Goal: Task Accomplishment & Management: Complete application form

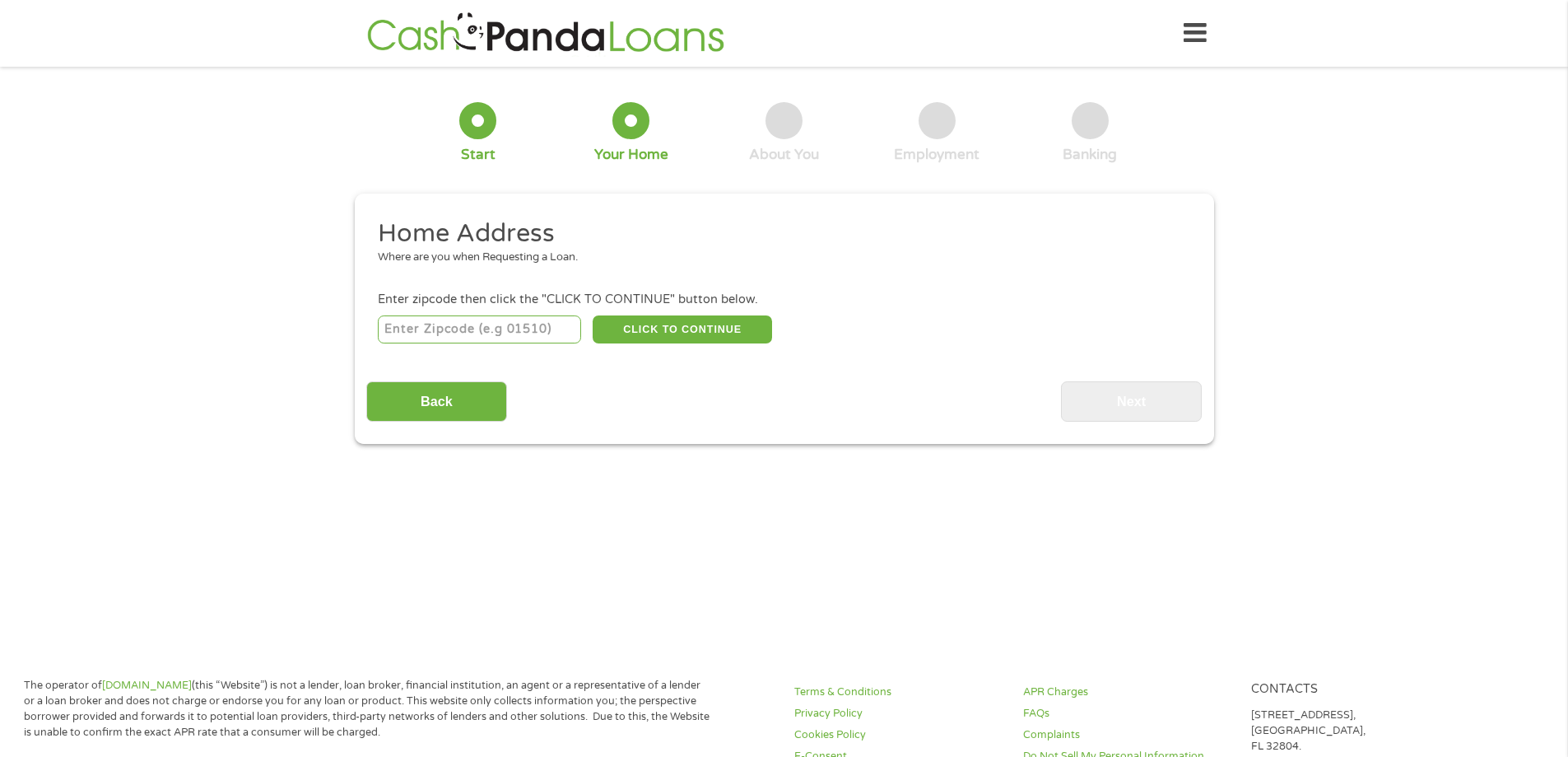
click at [548, 323] on input "number" at bounding box center [479, 329] width 203 height 28
type input "23234"
select select "[US_STATE]"
click at [728, 336] on button "CLICK TO CONTINUE" at bounding box center [682, 329] width 179 height 28
type input "23234"
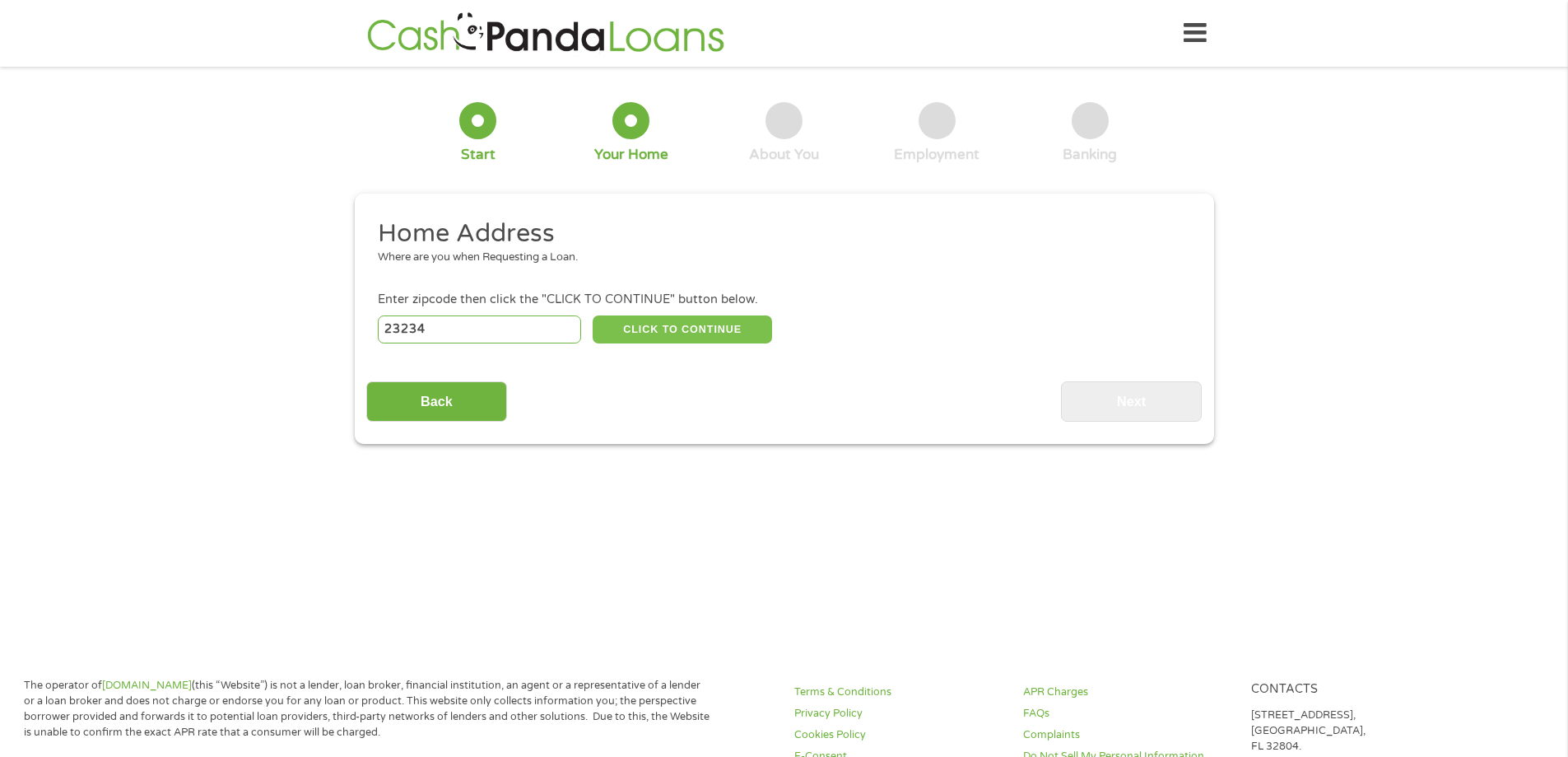
type input "[GEOGRAPHIC_DATA]"
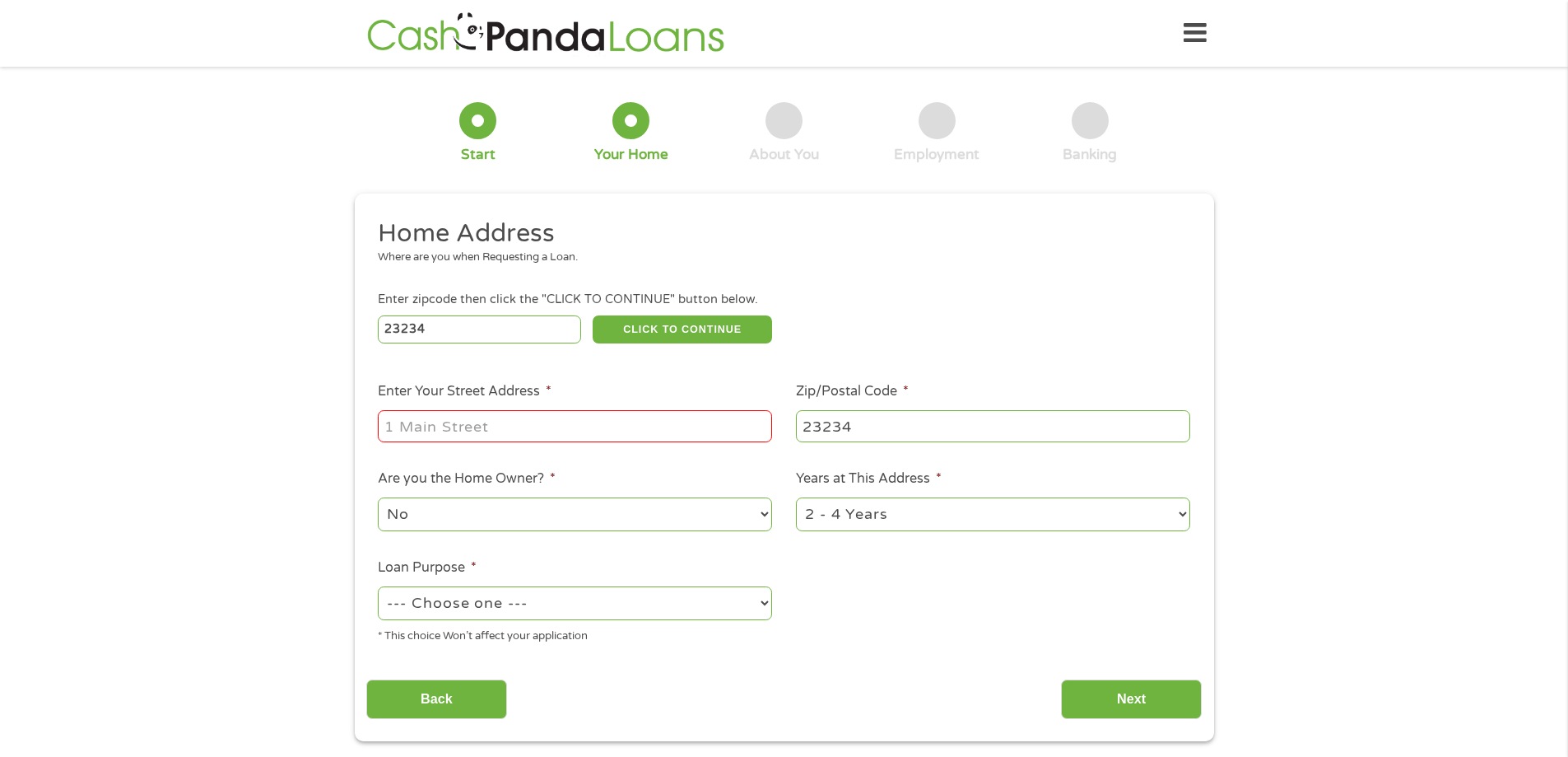
click at [459, 434] on input "Enter Your Street Address *" at bounding box center [575, 425] width 394 height 31
type input "[STREET_ADDRESS]"
click at [1013, 518] on select "1 Year or less 1 - 2 Years 2 - 4 Years Over 4 Years" at bounding box center [993, 514] width 394 height 34
select select "60months"
click at [795, 497] on select "1 Year or less 1 - 2 Years 2 - 4 Years Over 4 Years" at bounding box center [993, 514] width 394 height 34
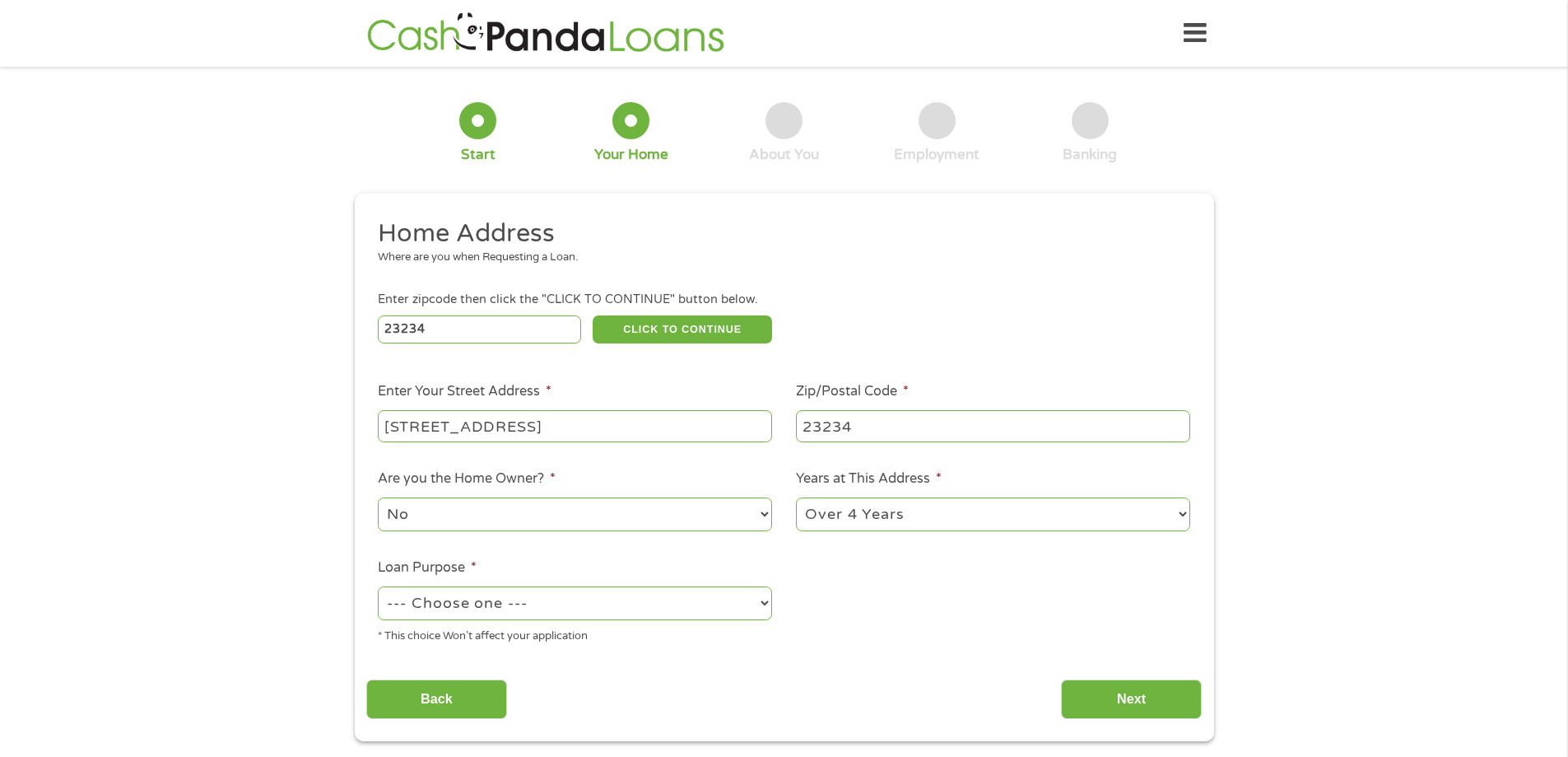
click at [561, 613] on select "--- Choose one --- Pay Bills Debt Consolidation Home Improvement Major Purchase…" at bounding box center [575, 603] width 394 height 34
select select "paybills"
click at [377, 586] on select "--- Choose one --- Pay Bills Debt Consolidation Home Improvement Major Purchase…" at bounding box center [575, 603] width 394 height 34
click at [1119, 703] on input "Next" at bounding box center [1131, 700] width 141 height 40
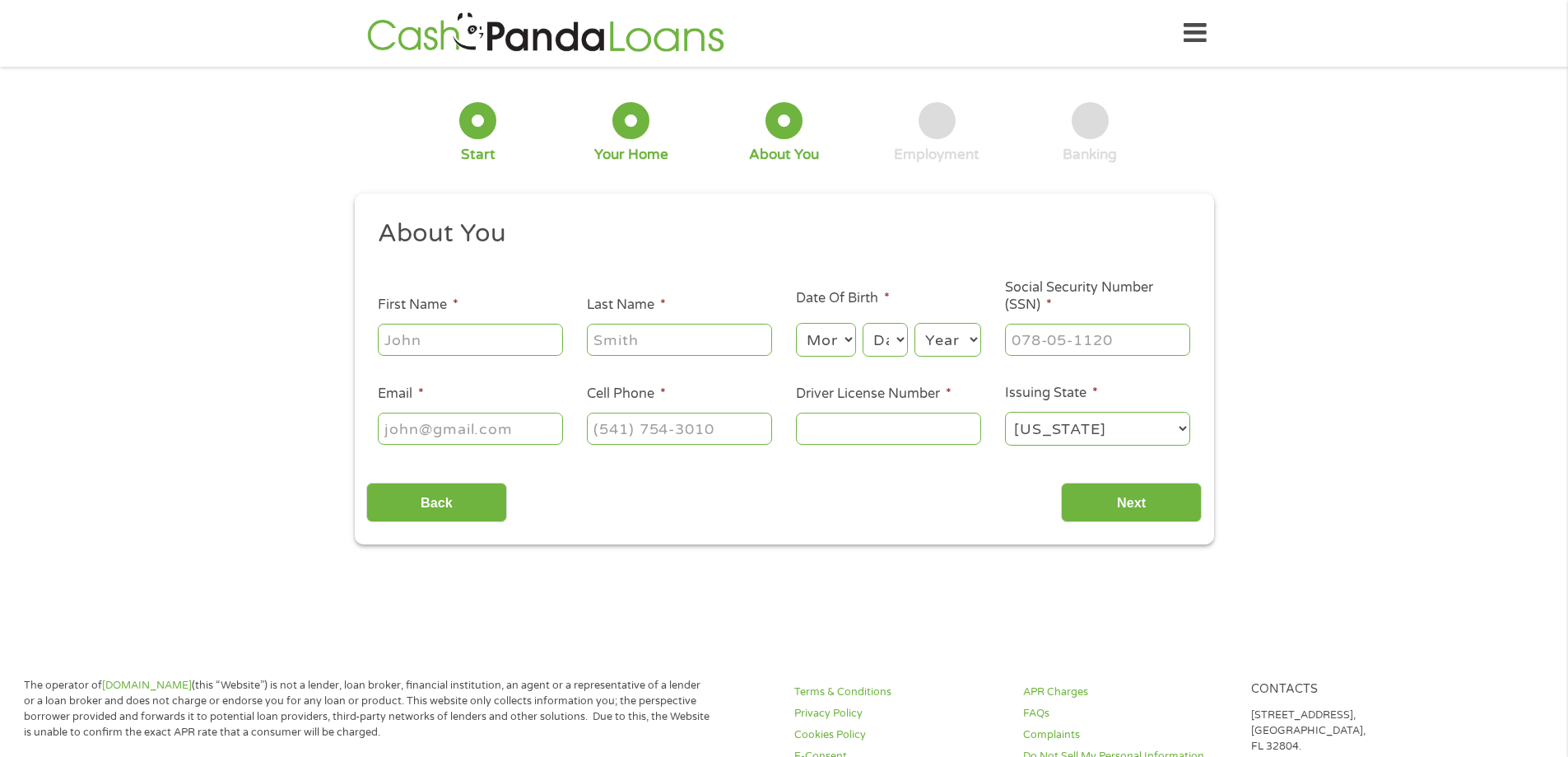
click at [420, 335] on input "First Name *" at bounding box center [470, 339] width 185 height 31
type input "Aishah"
type input "Green"
type input "[EMAIL_ADDRESS][DOMAIN_NAME]"
type input "[PHONE_NUMBER]"
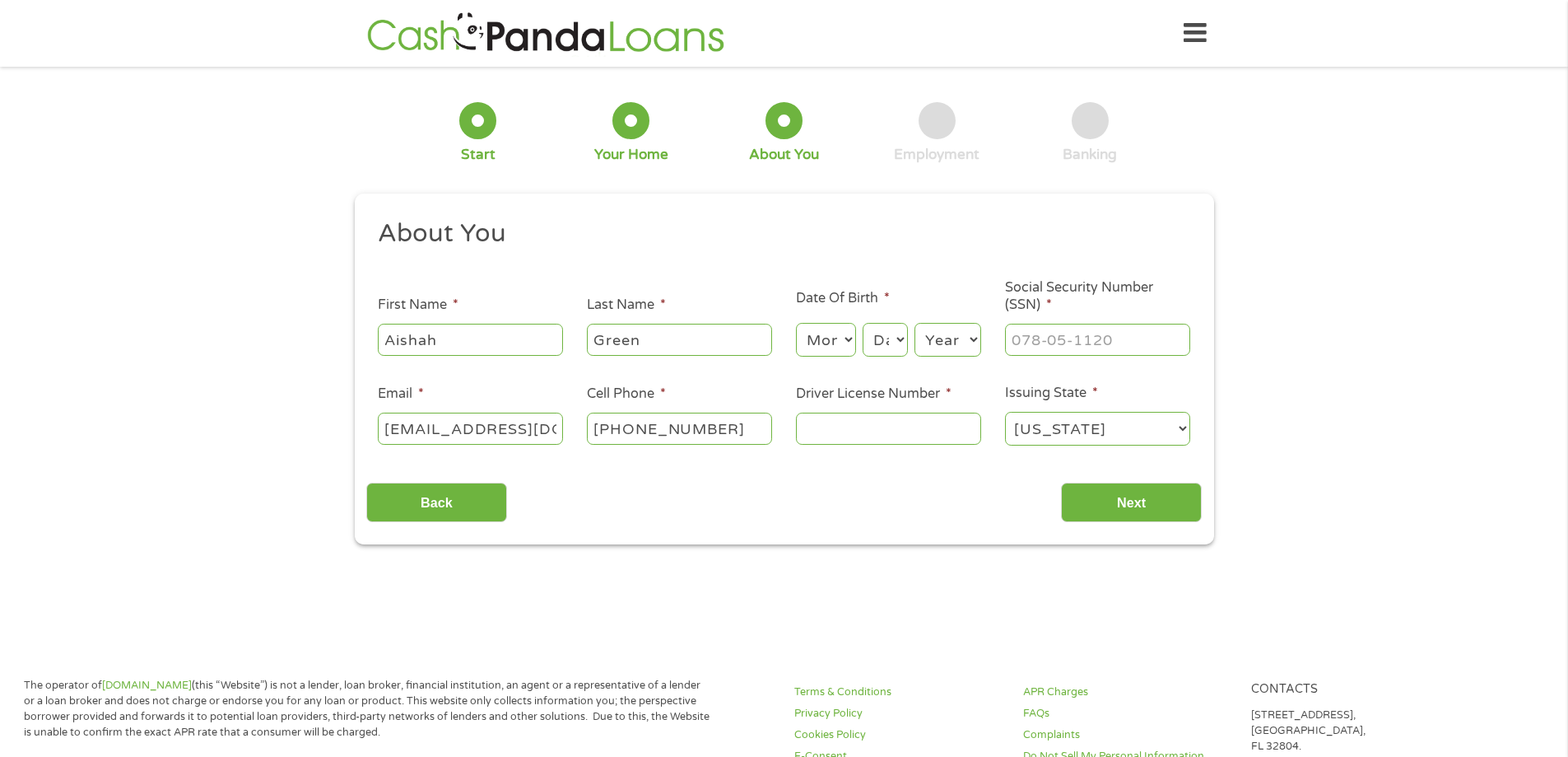
click at [848, 343] on select "Month 1 2 3 4 5 6 7 8 9 10 11 12" at bounding box center [825, 340] width 60 height 34
select select "10"
click at [795, 323] on select "Month 1 2 3 4 5 6 7 8 9 10 11 12" at bounding box center [825, 340] width 60 height 34
click at [894, 348] on select "Day 1 2 3 4 5 6 7 8 9 10 11 12 13 14 15 16 17 18 19 20 21 22 23 24 25 26 27 28 …" at bounding box center [885, 340] width 45 height 34
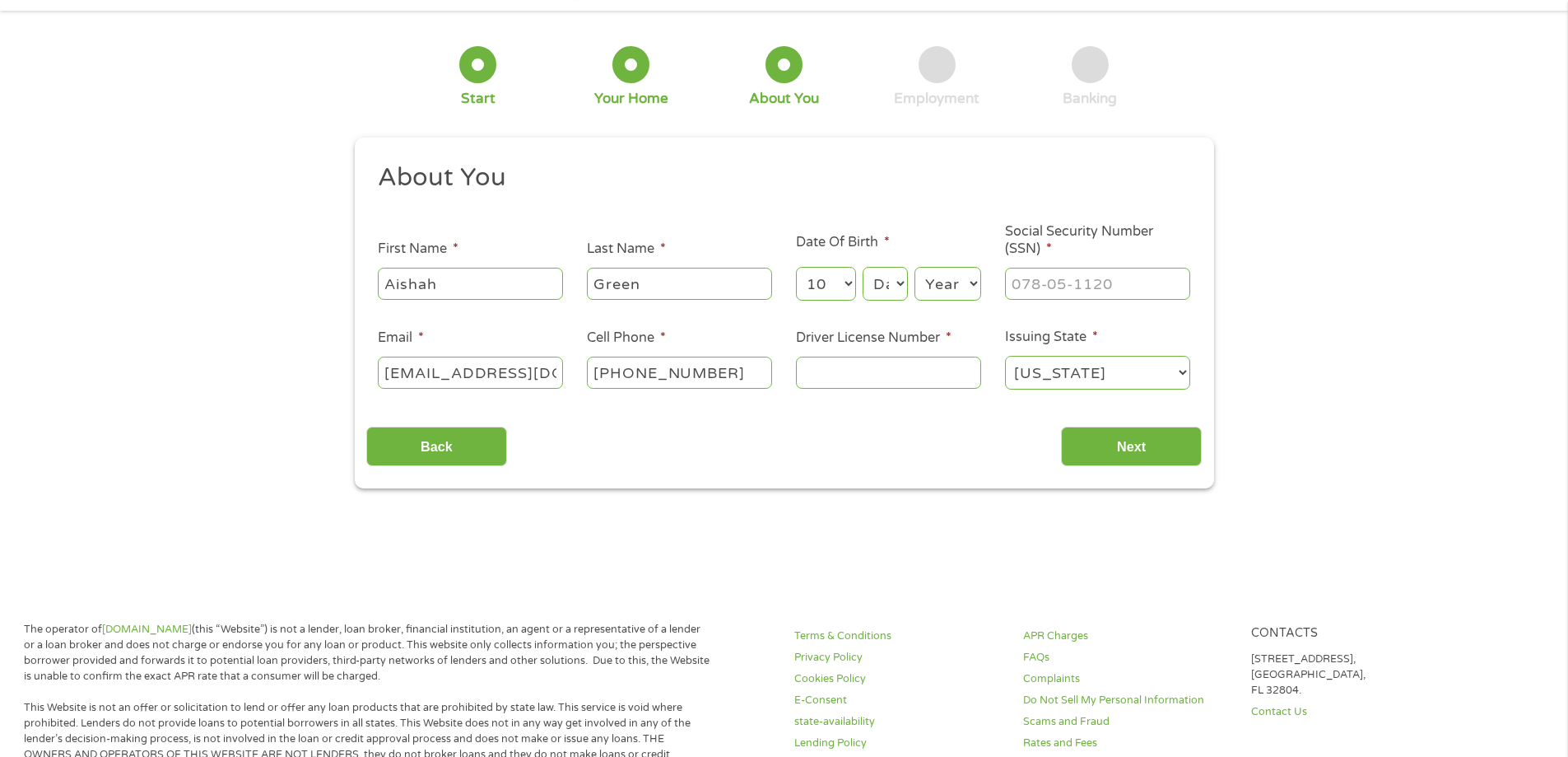
scroll to position [83, 0]
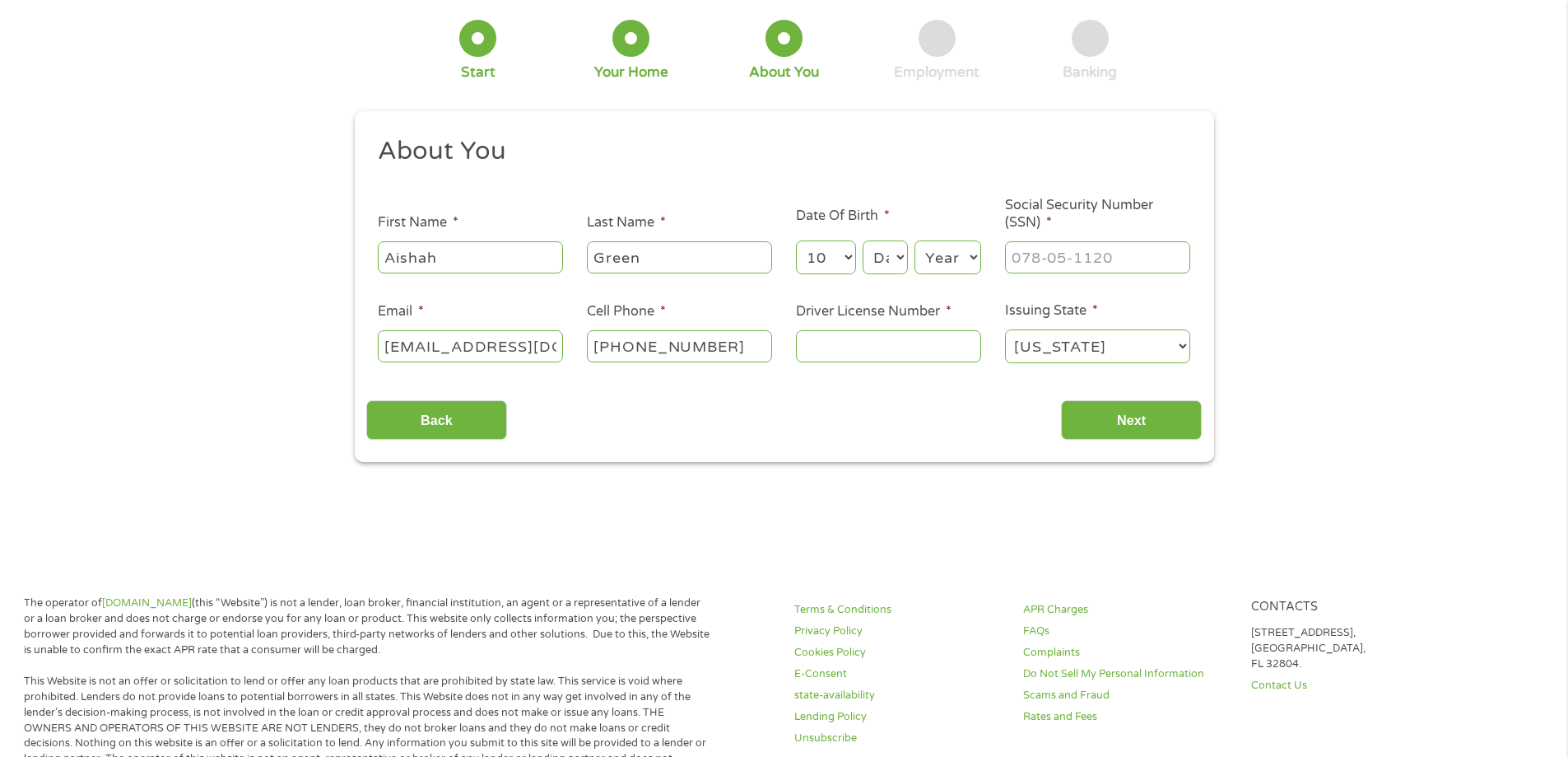
click at [876, 265] on select "Day 1 2 3 4 5 6 7 8 9 10 11 12 13 14 15 16 17 18 19 20 21 22 23 24 25 26 27 28 …" at bounding box center [885, 257] width 45 height 34
select select "23"
click at [863, 240] on select "Day 1 2 3 4 5 6 7 8 9 10 11 12 13 14 15 16 17 18 19 20 21 22 23 24 25 26 27 28 …" at bounding box center [885, 257] width 45 height 34
click at [953, 256] on select "Year [DATE] 2006 2005 2004 2003 2002 2001 2000 1999 1998 1997 1996 1995 1994 19…" at bounding box center [947, 257] width 67 height 34
select select "1987"
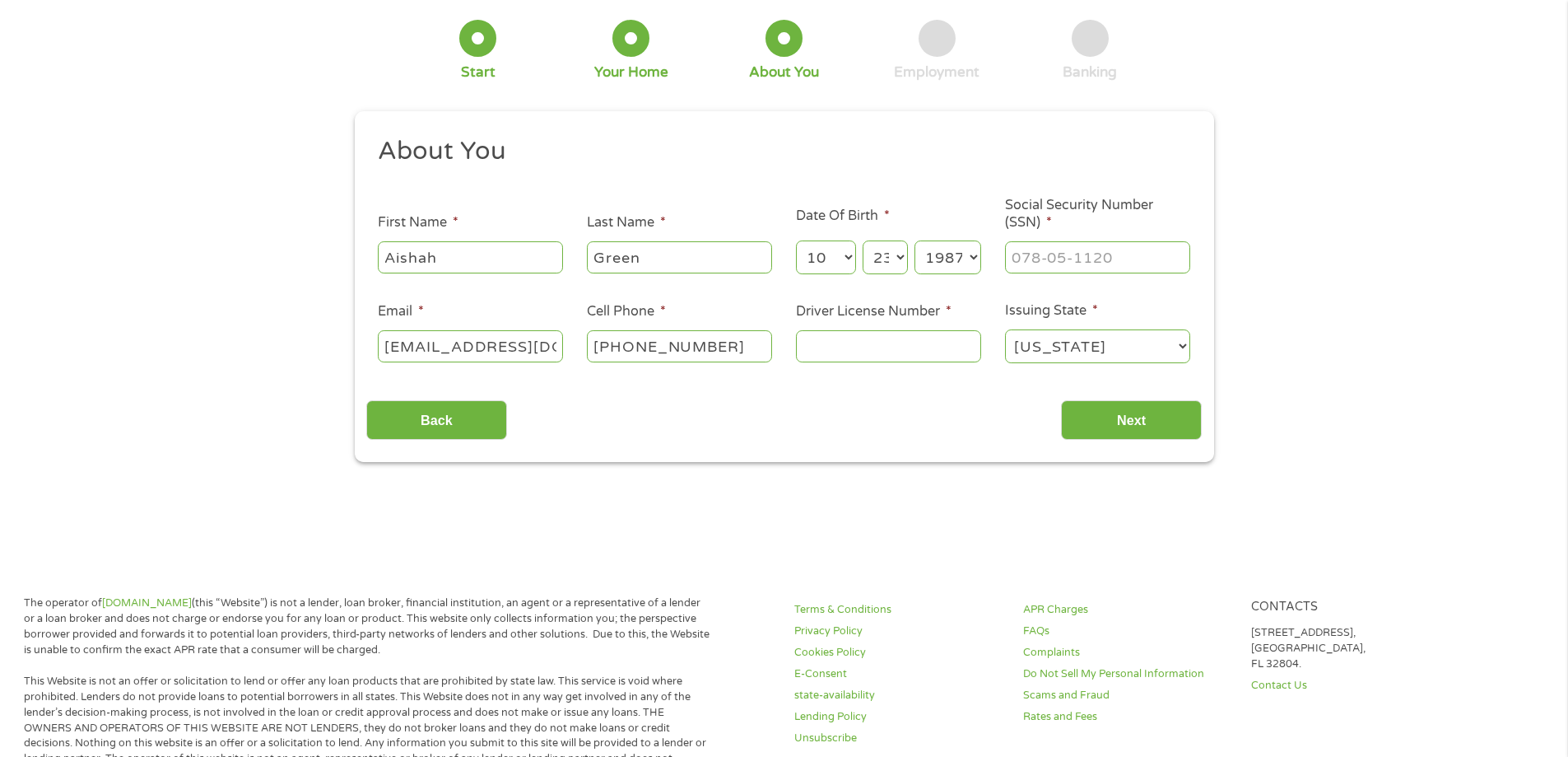
click at [914, 240] on select "Year [DATE] 2006 2005 2004 2003 2002 2001 2000 1999 1998 1997 1996 1995 1994 19…" at bounding box center [947, 257] width 67 height 34
click at [836, 347] on input "Driver License Number *" at bounding box center [888, 346] width 185 height 31
type input "A64200988"
click at [1161, 425] on input "Next" at bounding box center [1131, 421] width 141 height 40
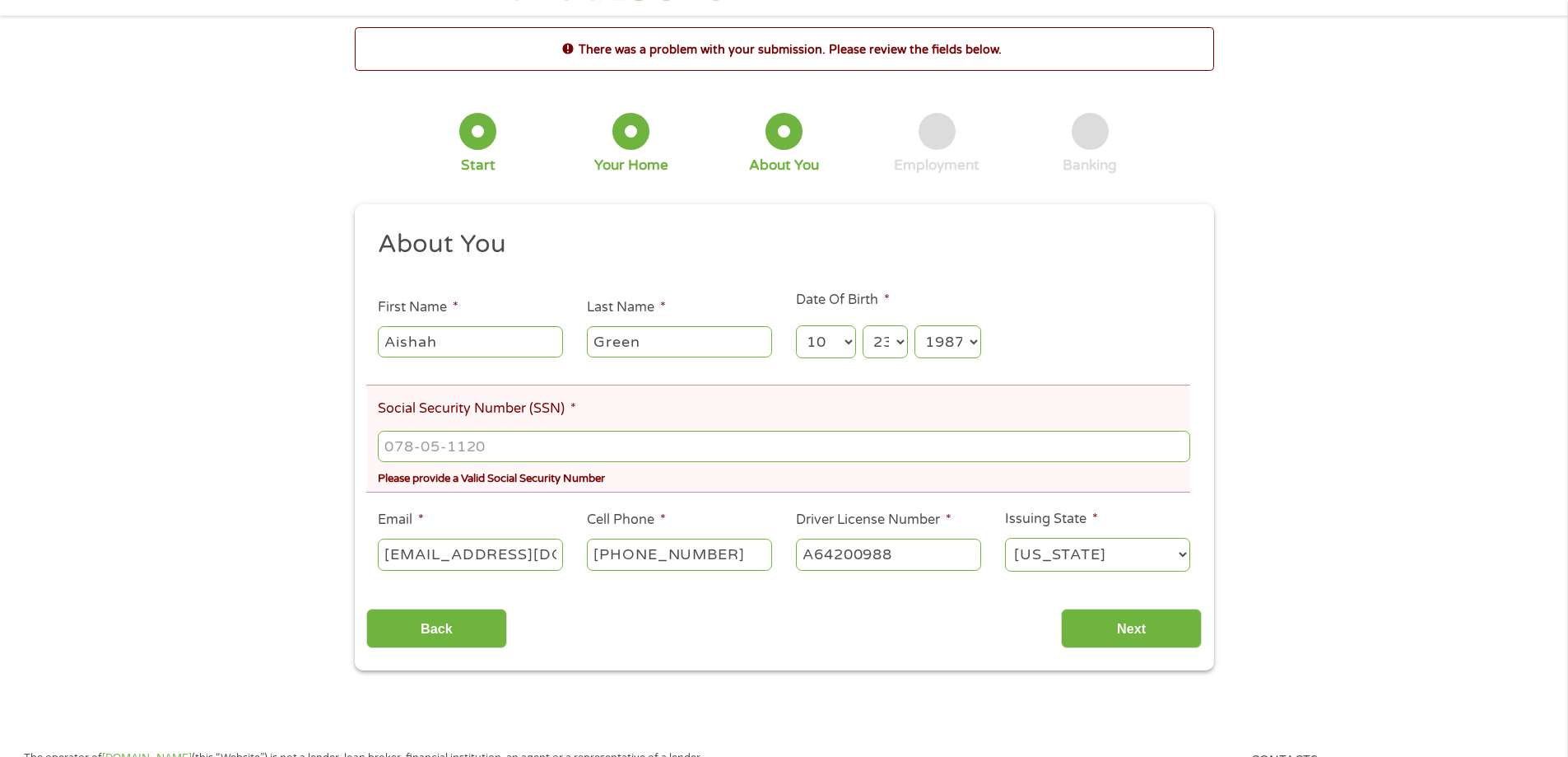
scroll to position [0, 0]
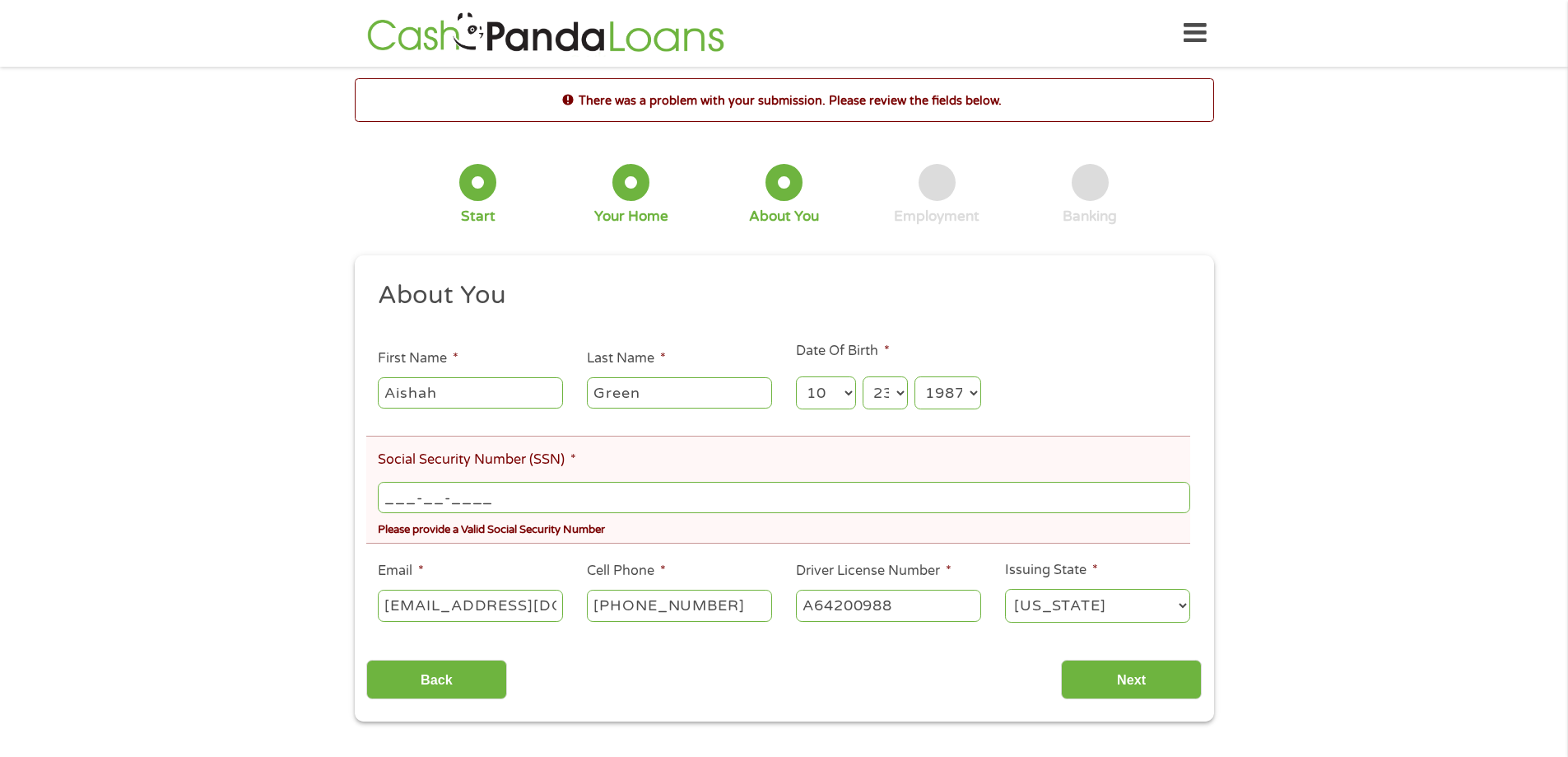
click at [529, 507] on input "___-__-____" at bounding box center [783, 497] width 811 height 31
type input "226-49-4808"
click at [1136, 679] on input "Next" at bounding box center [1131, 679] width 141 height 40
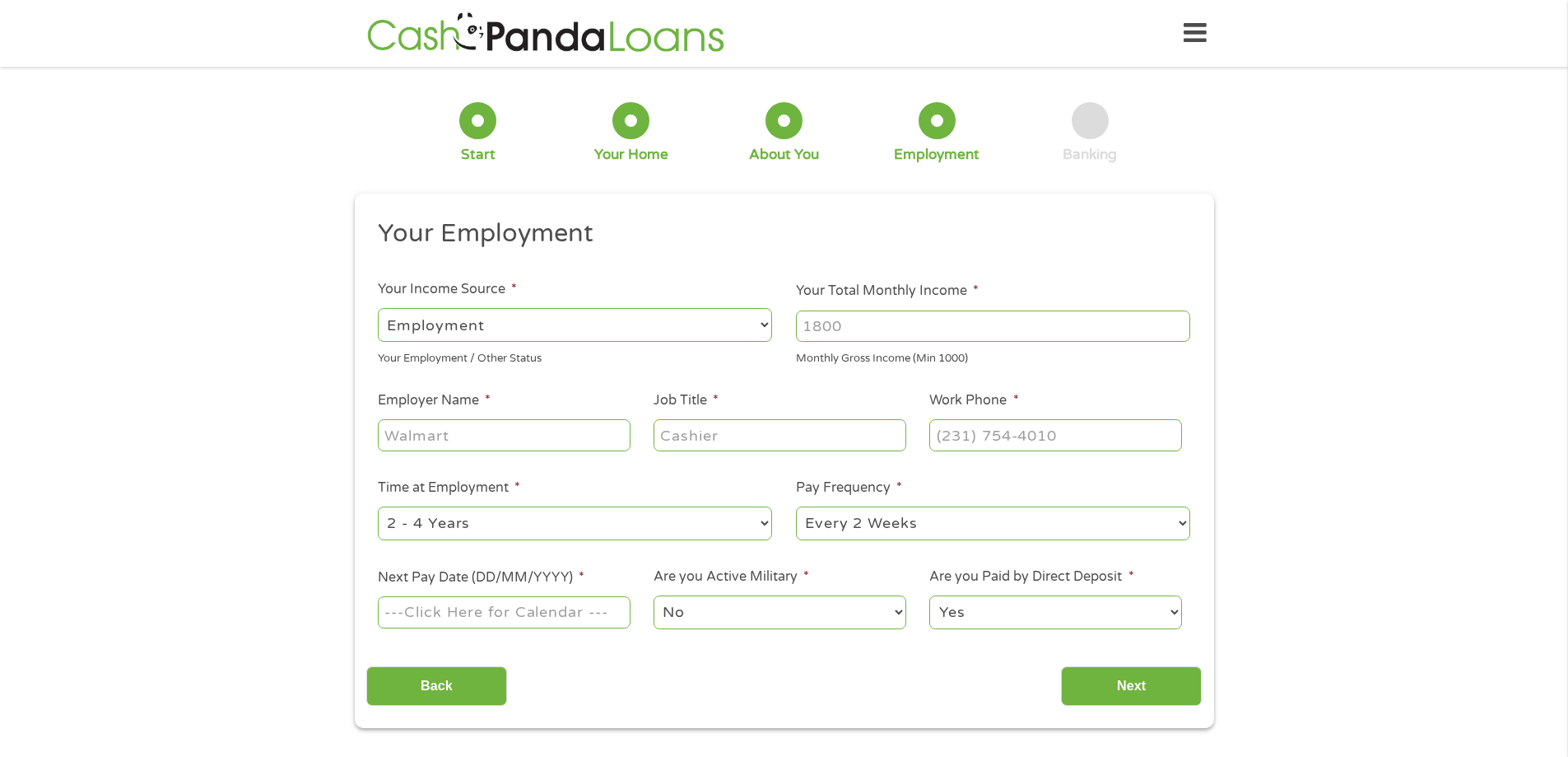
scroll to position [7, 7]
click at [494, 463] on ul "Your Employment Your Income Source * --- Choose one --- Employment [DEMOGRAPHIC…" at bounding box center [784, 431] width 835 height 427
click at [500, 450] on input "Employer Name *" at bounding box center [503, 434] width 252 height 31
type input "Red Classic Transit"
drag, startPoint x: 645, startPoint y: 422, endPoint x: 662, endPoint y: 424, distance: 17.1
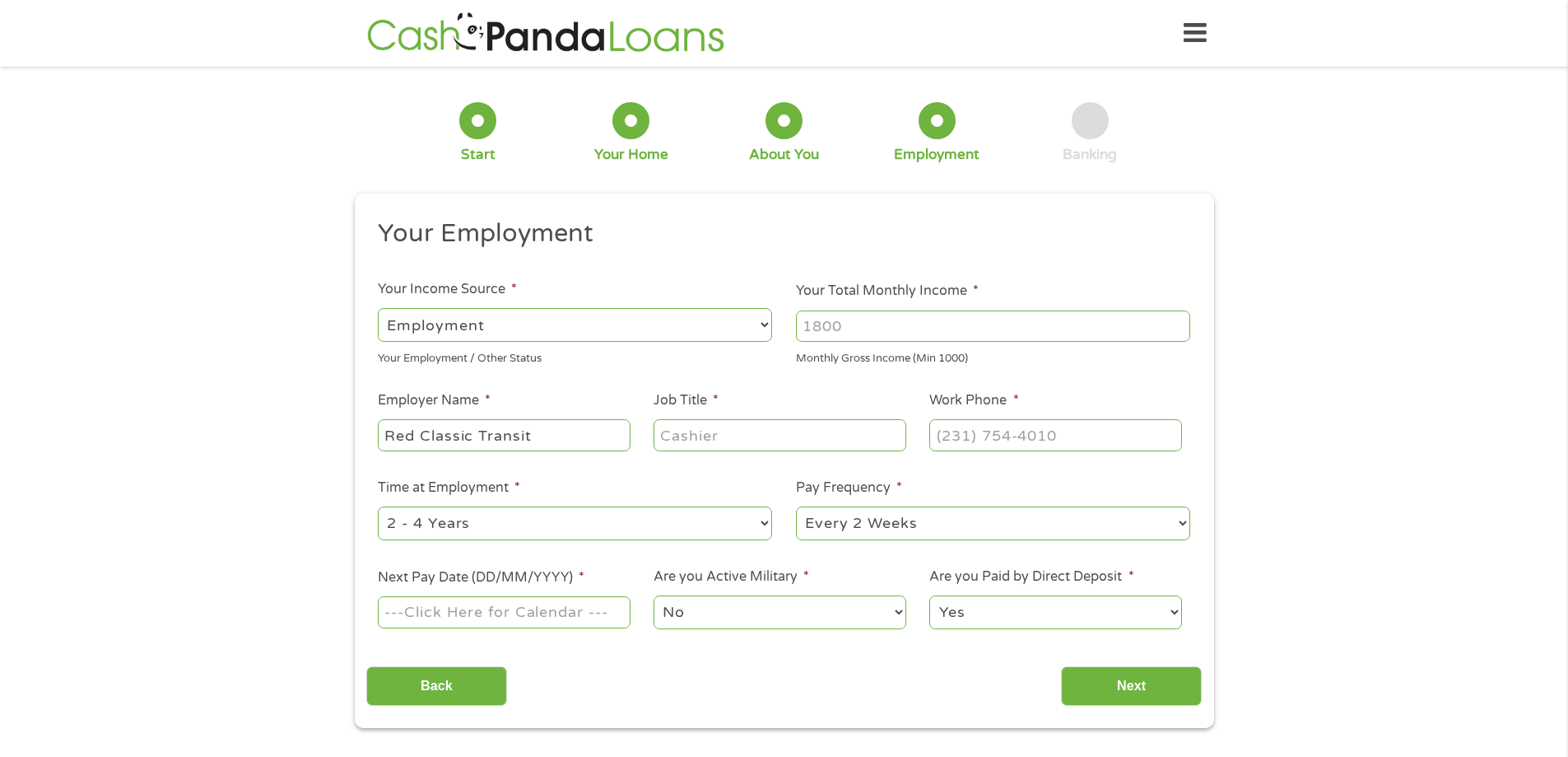
click at [653, 422] on li "Job Title *" at bounding box center [779, 421] width 276 height 63
click at [696, 426] on input "Job Title *" at bounding box center [779, 434] width 252 height 31
type input "Terminal Manager"
click at [516, 522] on select "--- Choose one --- 1 Year or less 1 - 2 Years 2 - 4 Years Over 4 Years" at bounding box center [575, 523] width 394 height 34
select select "60months"
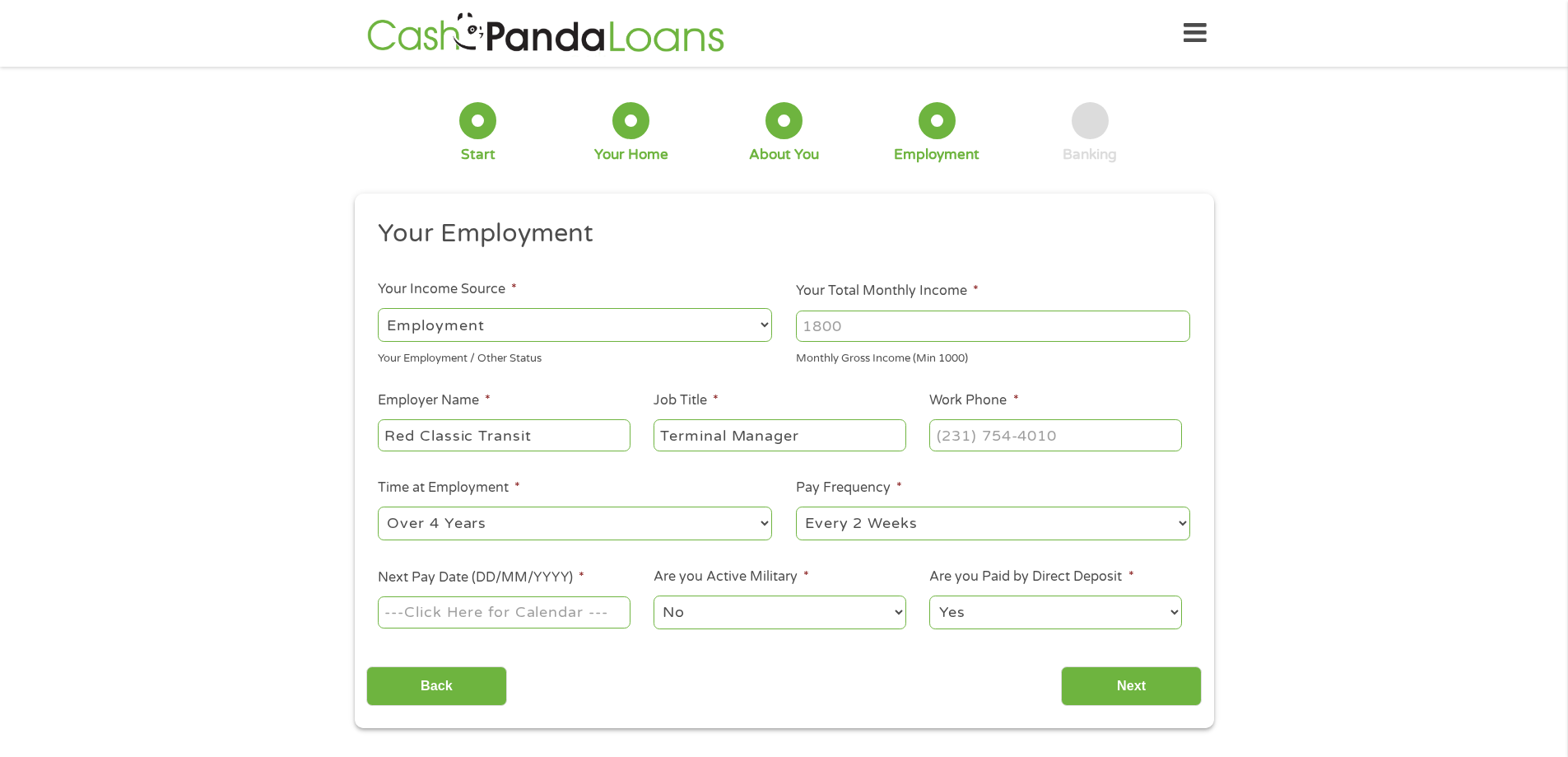
click at [377, 507] on select "--- Choose one --- 1 Year or less 1 - 2 Years 2 - 4 Years Over 4 Years" at bounding box center [575, 523] width 394 height 34
click at [565, 620] on input "Next Pay Date (DD/MM/YYYY) *" at bounding box center [503, 611] width 252 height 31
type input "[DATE]"
click at [1166, 689] on input "Next" at bounding box center [1131, 686] width 141 height 40
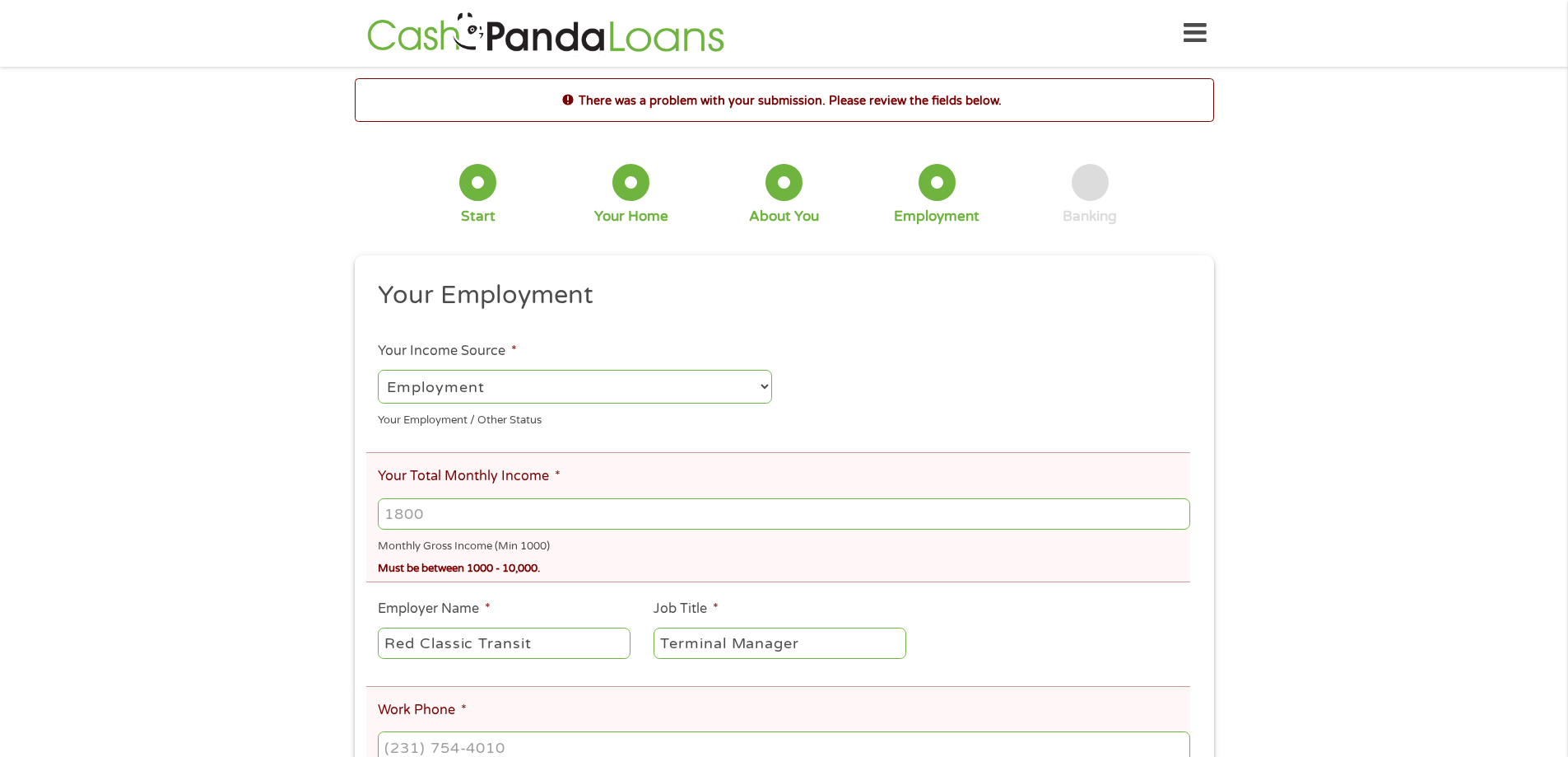
click at [593, 517] on input "Your Total Monthly Income *" at bounding box center [783, 513] width 811 height 31
click at [453, 524] on input "4888" at bounding box center [783, 513] width 811 height 31
type input "4888"
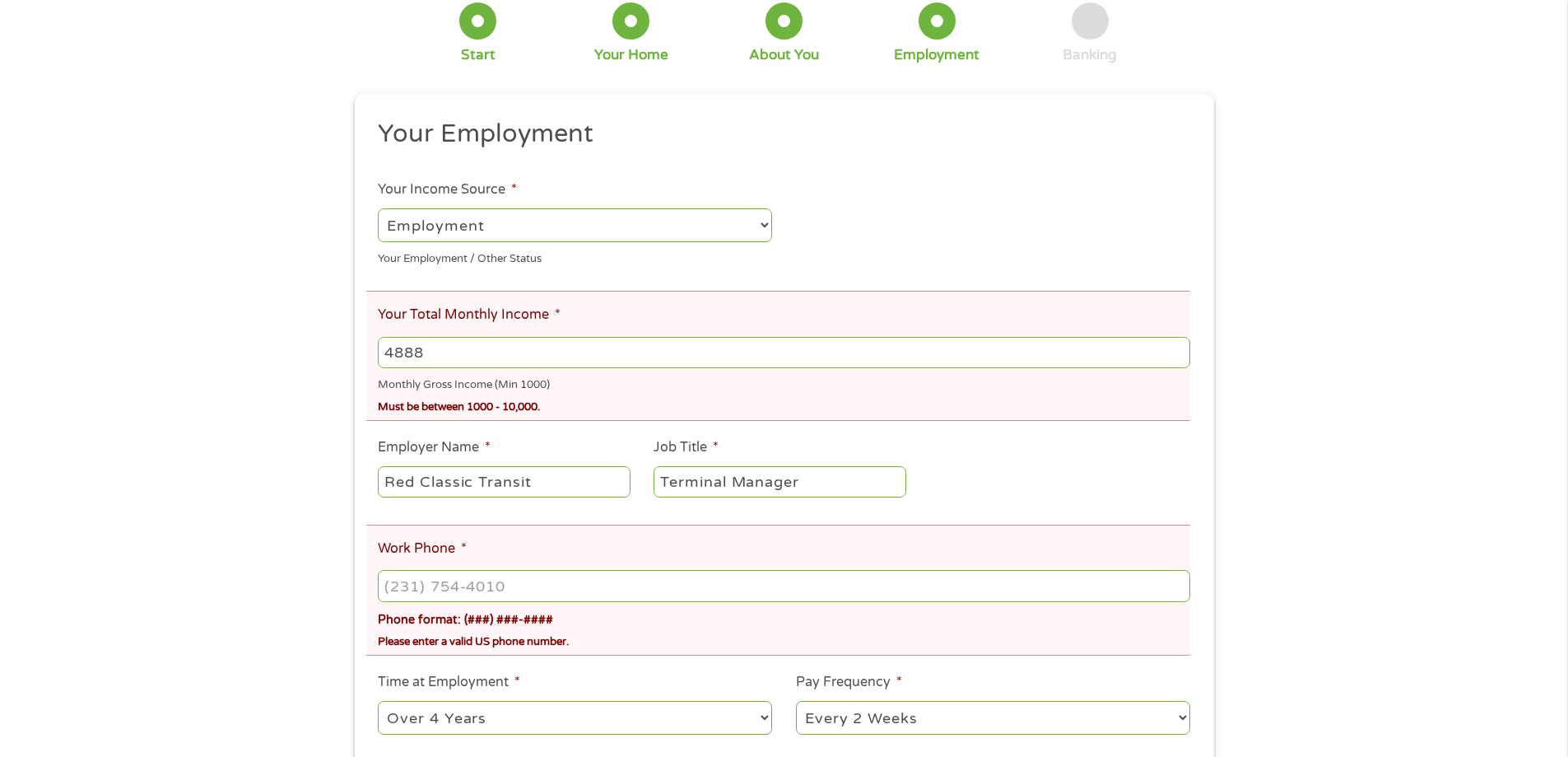
scroll to position [164, 0]
click at [510, 573] on input "(___) ___-____" at bounding box center [783, 582] width 811 height 31
click at [599, 585] on input "(___) ___-____" at bounding box center [783, 582] width 811 height 31
click at [393, 577] on input "(___) ___-____" at bounding box center [783, 582] width 811 height 31
type input "[PHONE_NUMBER]"
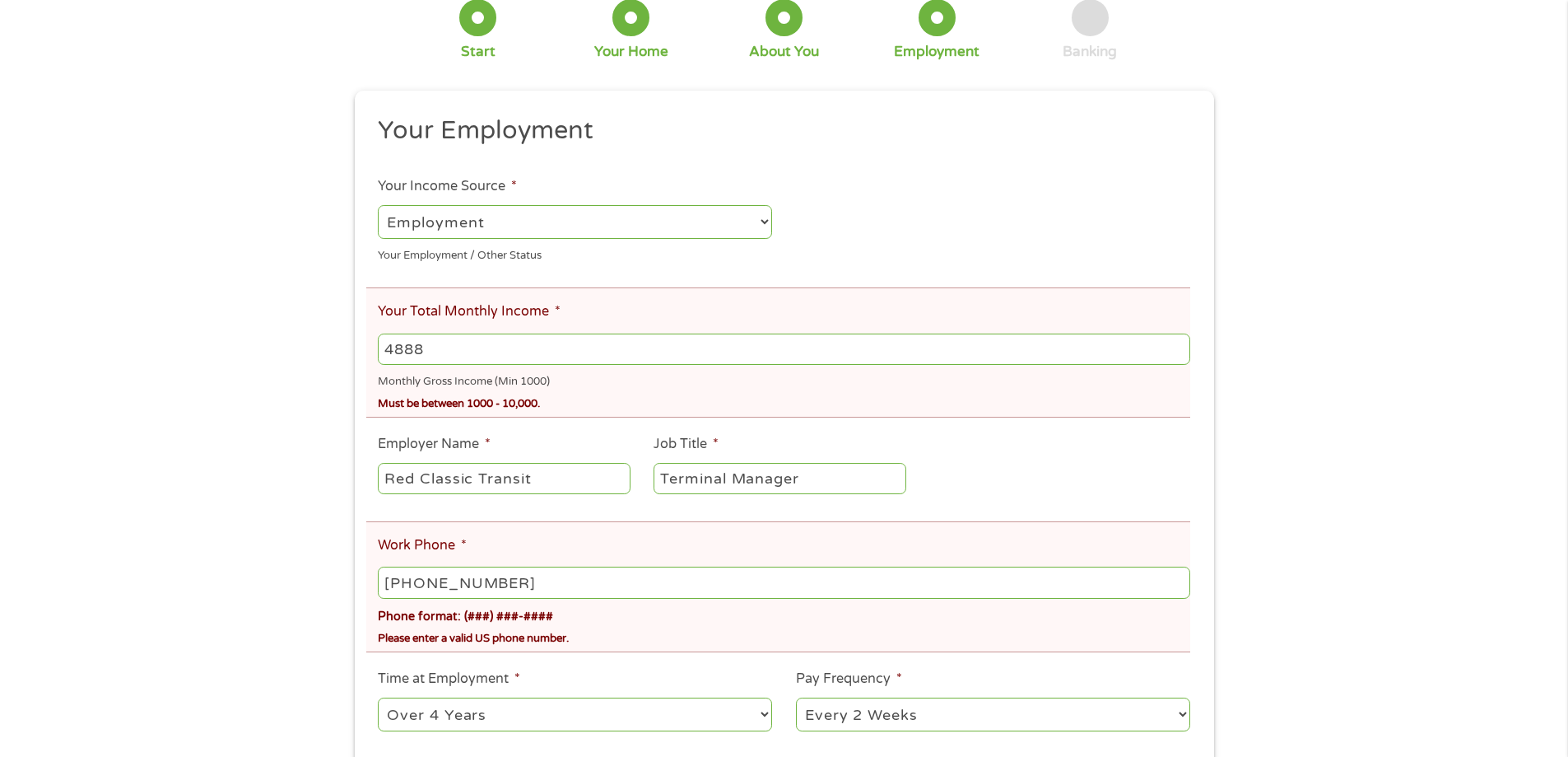
click at [652, 627] on div "Please enter a valid US phone number." at bounding box center [783, 636] width 811 height 22
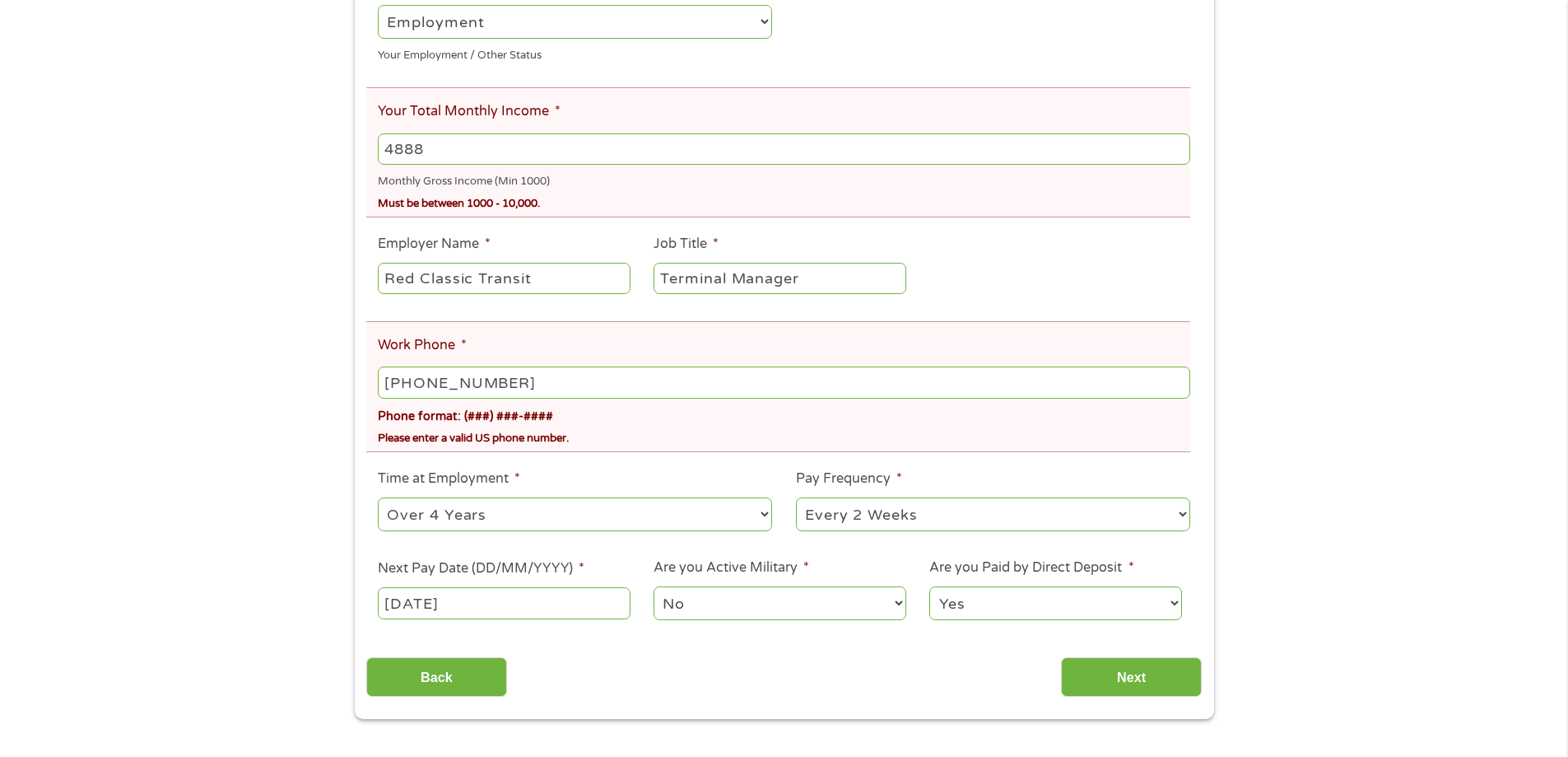
scroll to position [411, 0]
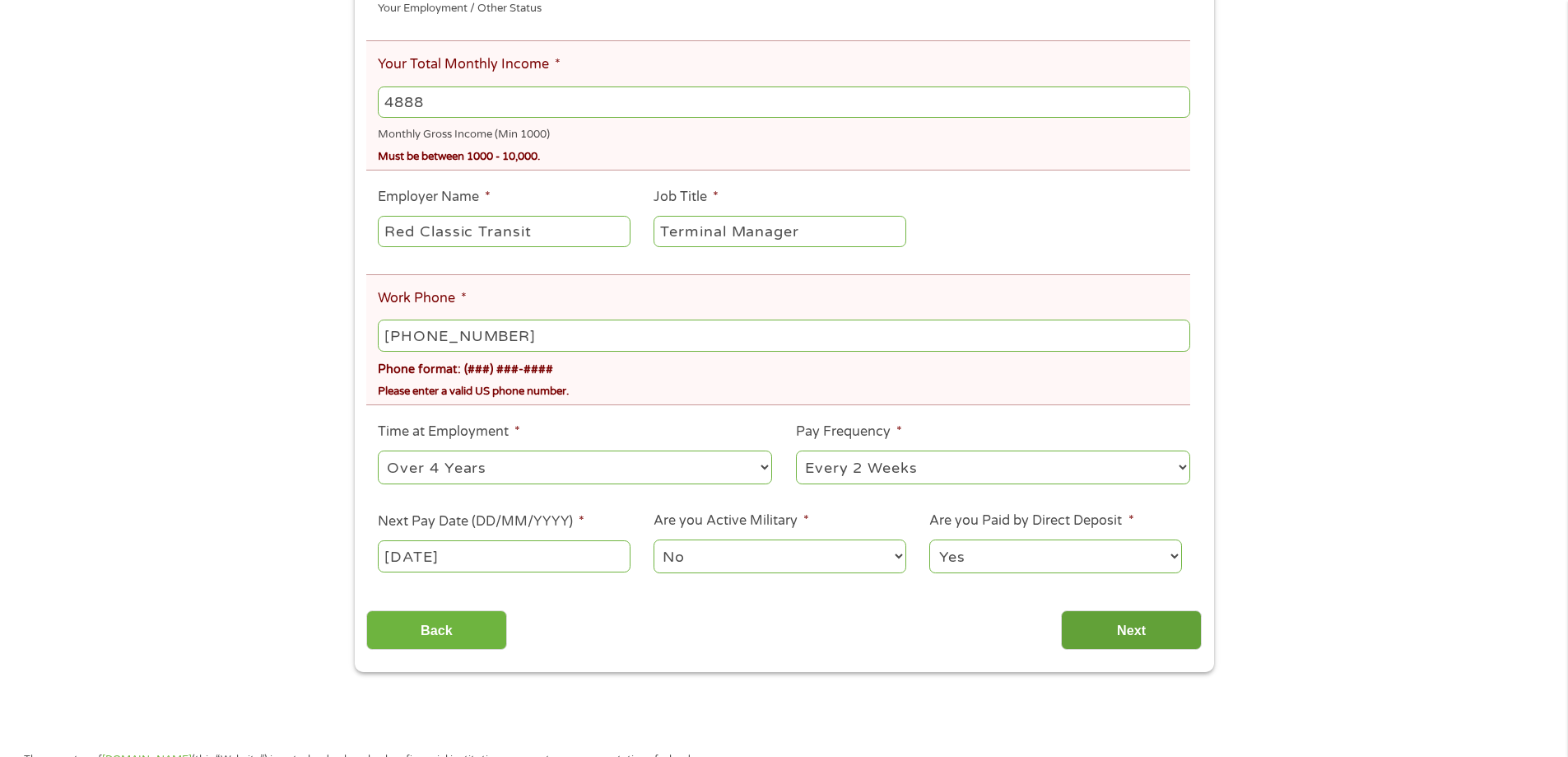
click at [1094, 626] on input "Next" at bounding box center [1131, 631] width 141 height 40
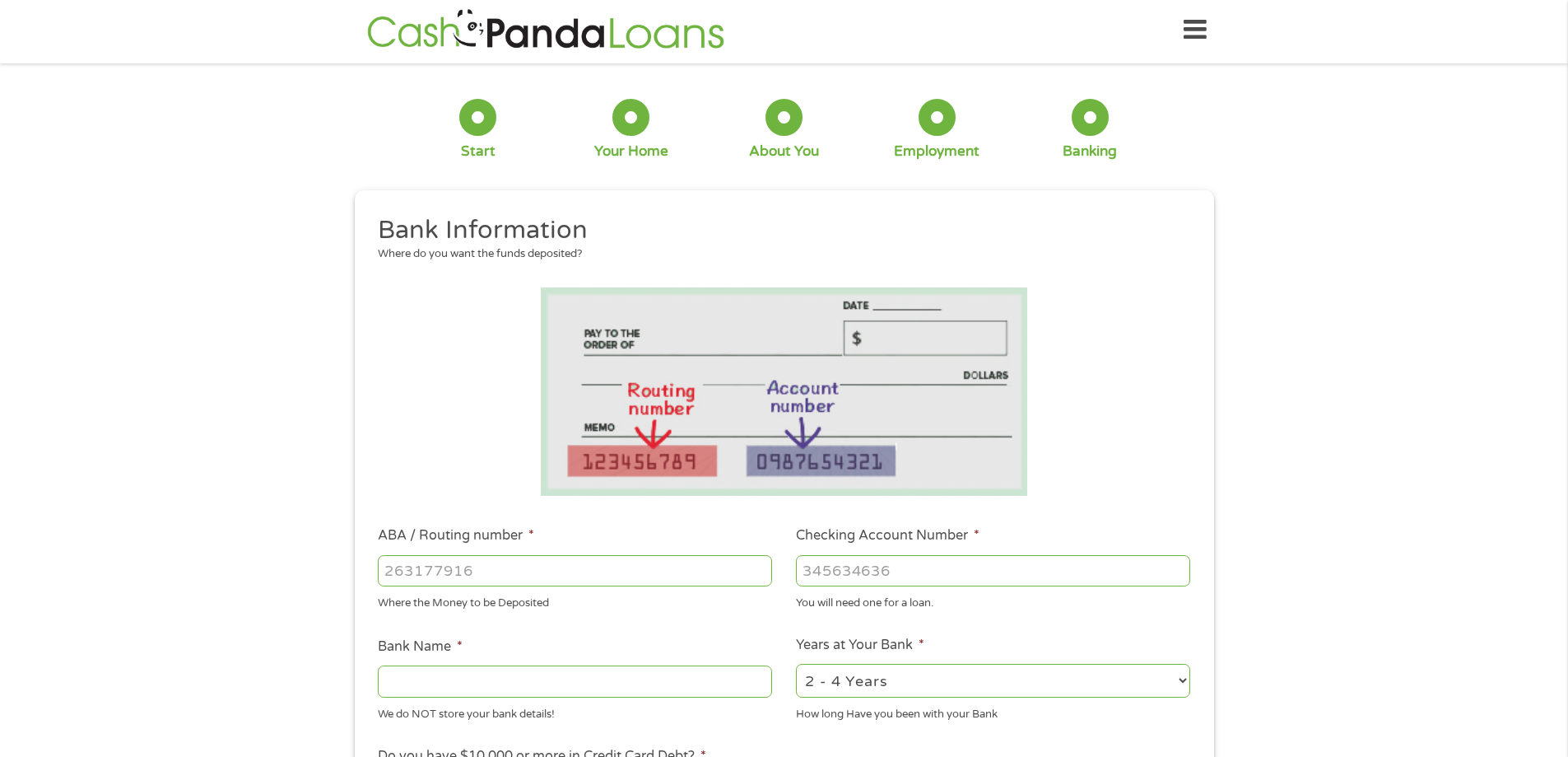
scroll to position [0, 0]
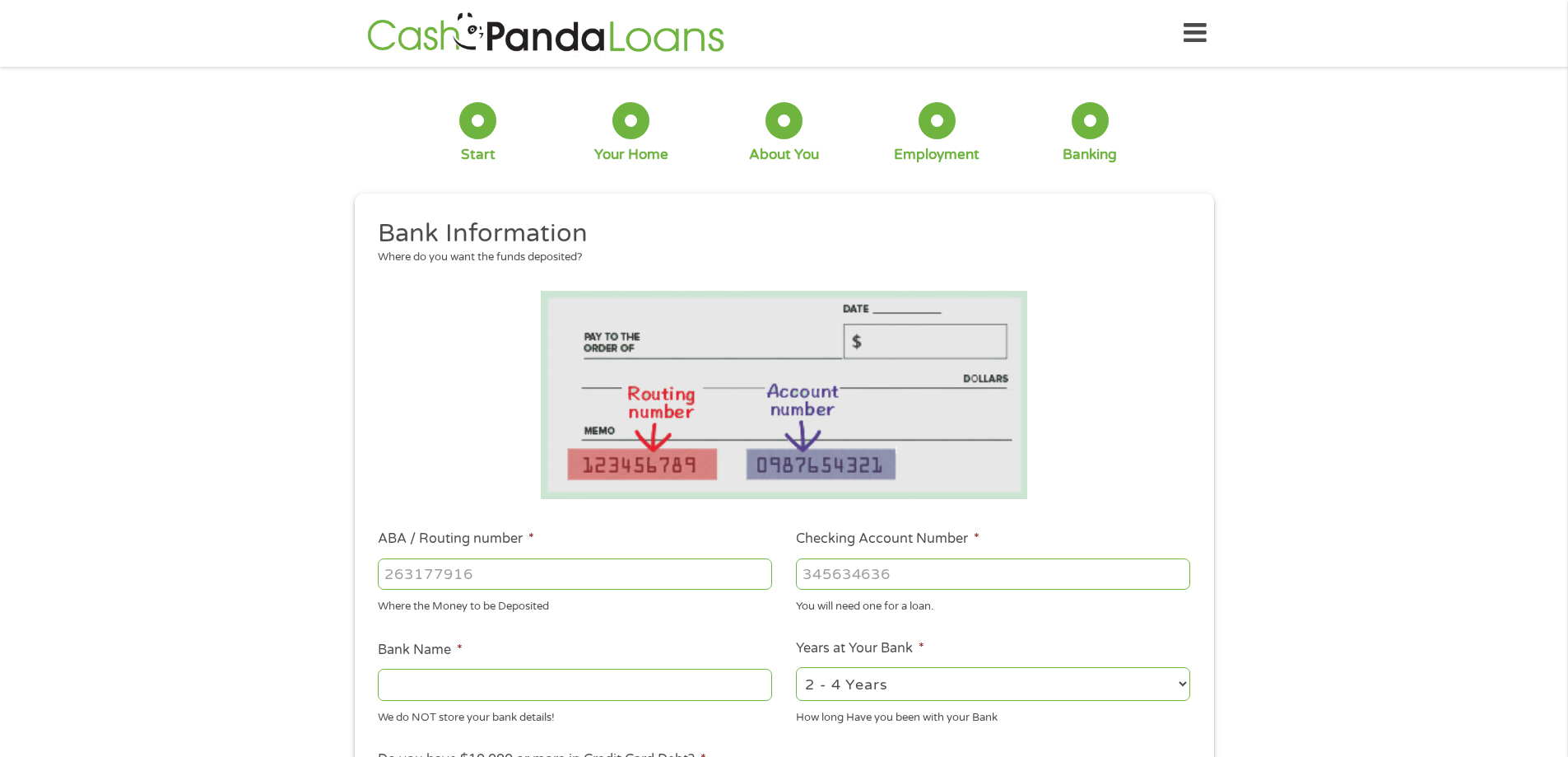
click at [702, 576] on input "ABA / Routing number *" at bounding box center [575, 573] width 394 height 31
type input "073972181"
type input "METABANK"
type input "073972181"
type input "70004561401899"
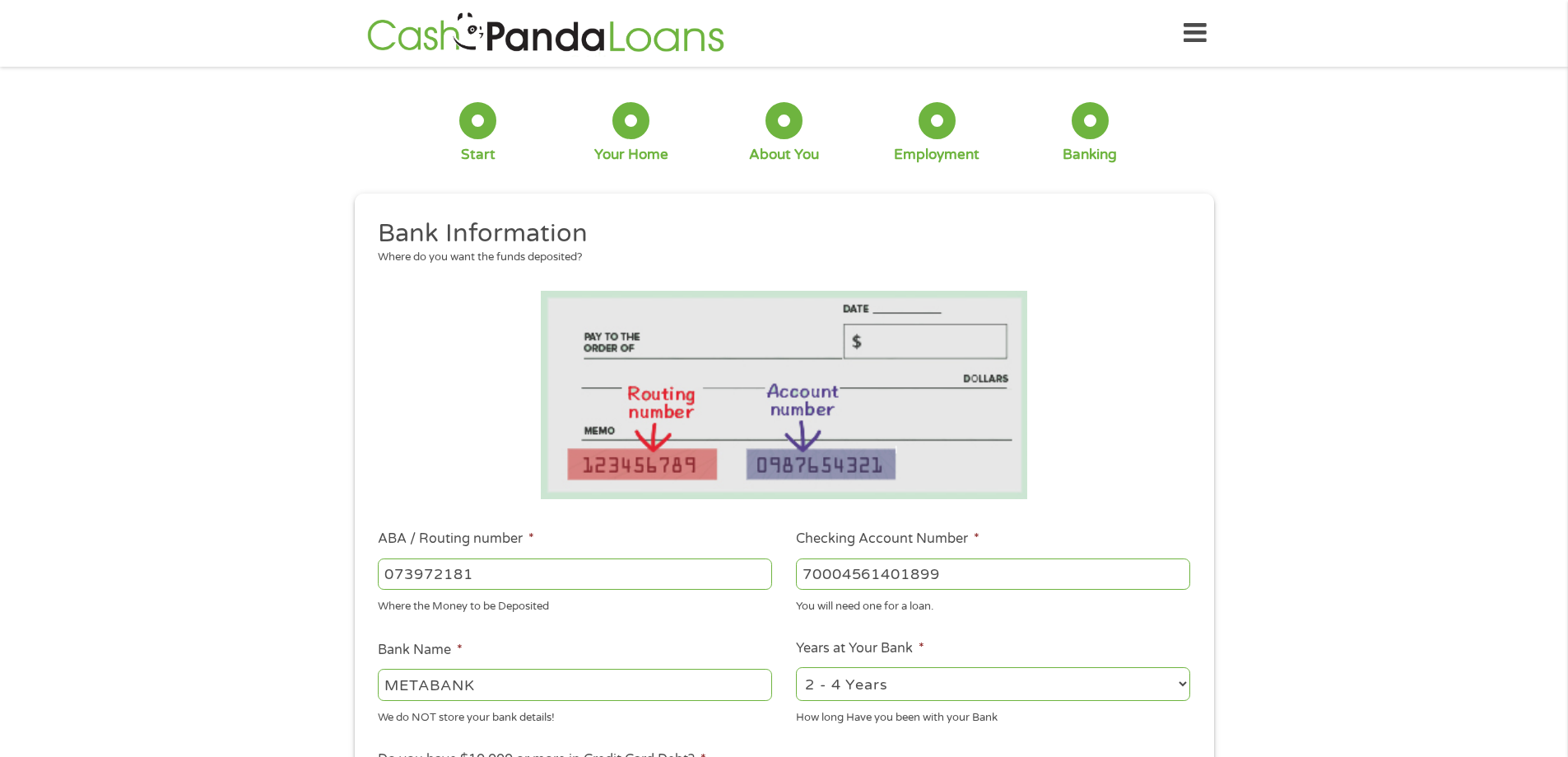
click at [1078, 454] on li at bounding box center [784, 395] width 835 height 208
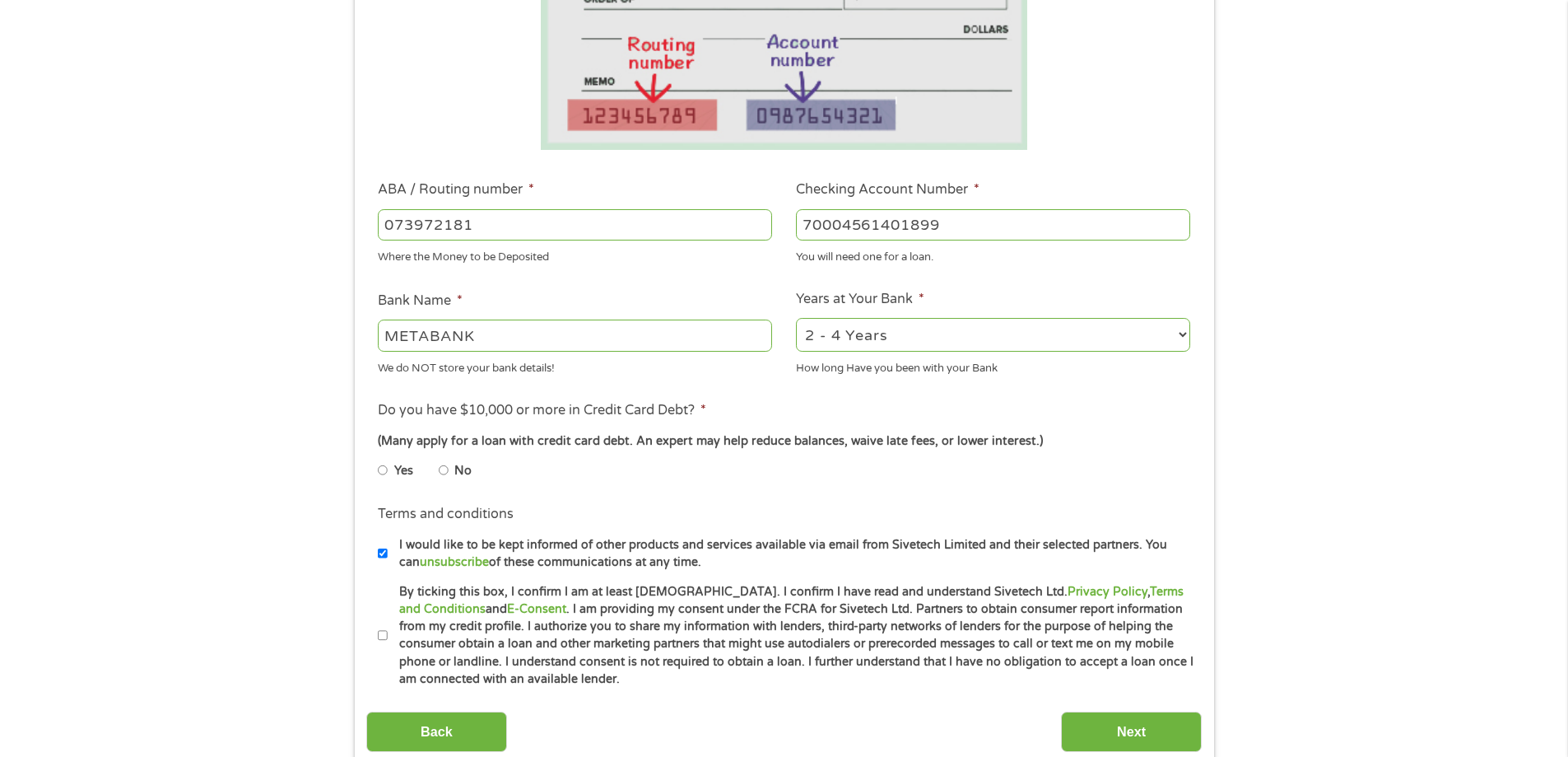
scroll to position [411, 0]
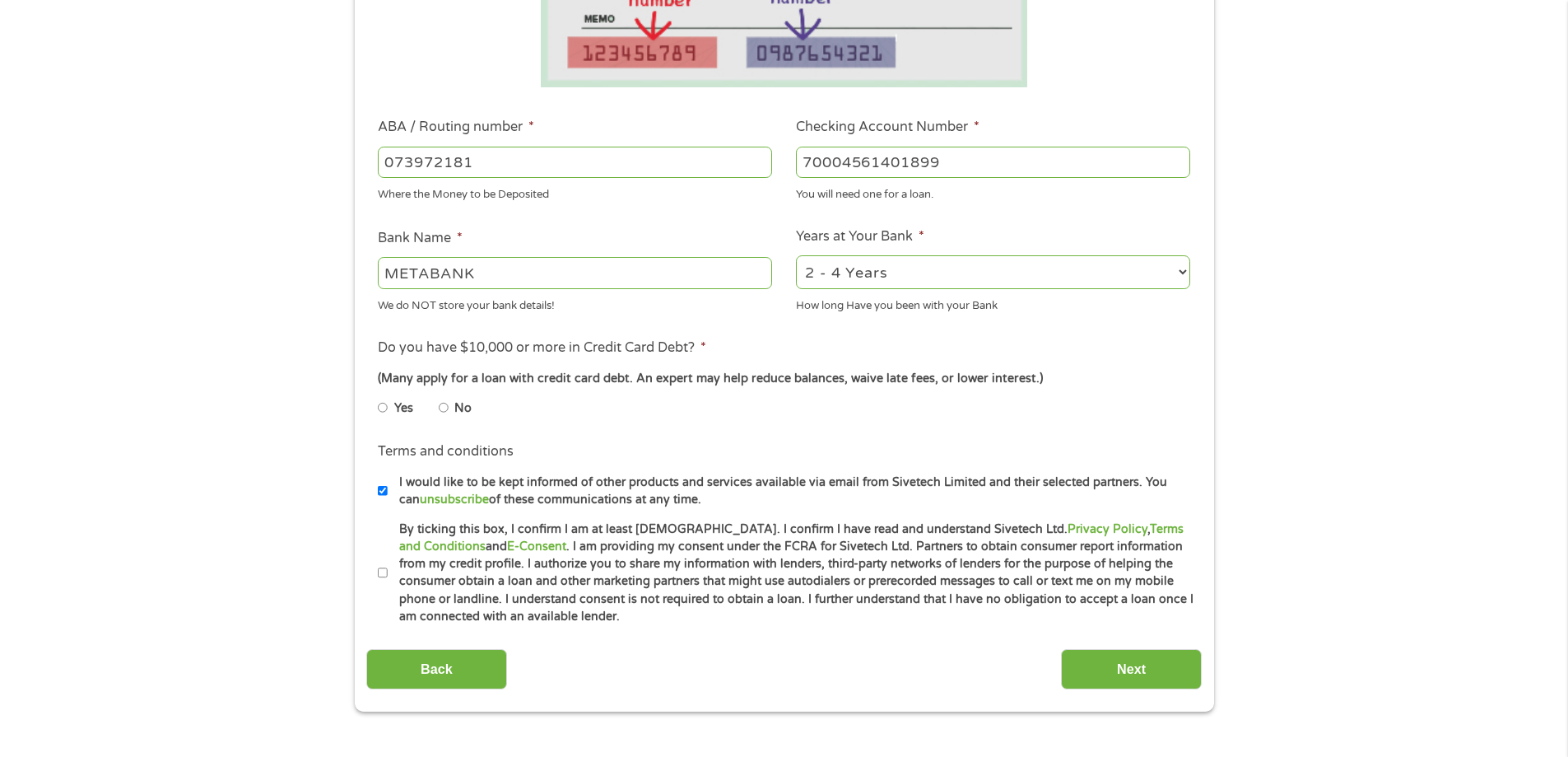
click at [876, 281] on select "2 - 4 Years 6 - 12 Months 1 - 2 Years Over 4 Years" at bounding box center [993, 272] width 394 height 34
select select "60months"
click at [795, 255] on select "2 - 4 Years 6 - 12 Months 1 - 2 Years Over 4 Years" at bounding box center [993, 272] width 394 height 34
click at [447, 403] on input "No" at bounding box center [444, 407] width 10 height 26
radio input "true"
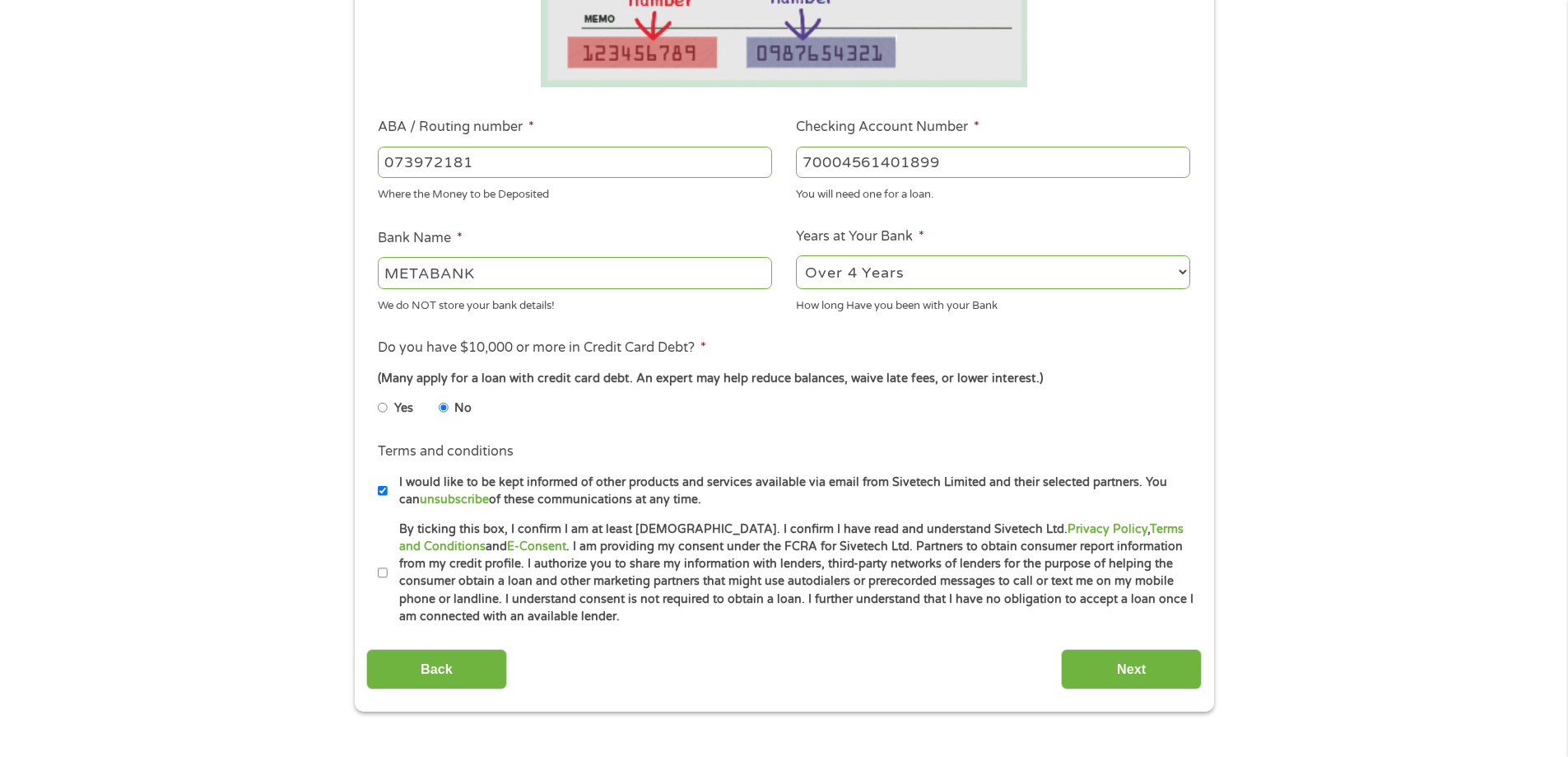
click at [385, 571] on input "By ticking this box, I confirm I am at least [DEMOGRAPHIC_DATA]. I confirm I ha…" at bounding box center [383, 572] width 10 height 26
checkbox input "true"
click at [1146, 668] on input "Next" at bounding box center [1131, 669] width 141 height 40
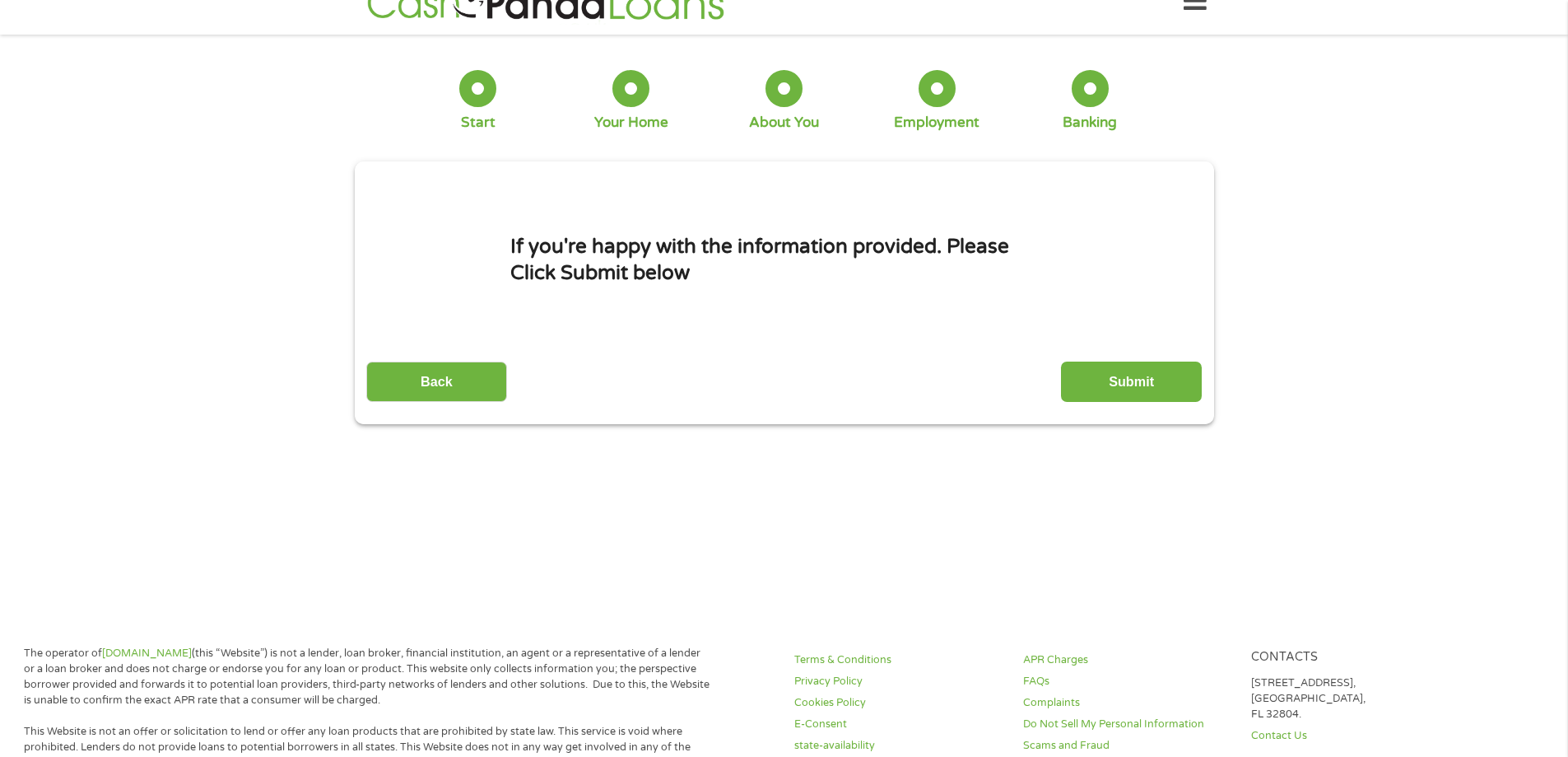
scroll to position [0, 0]
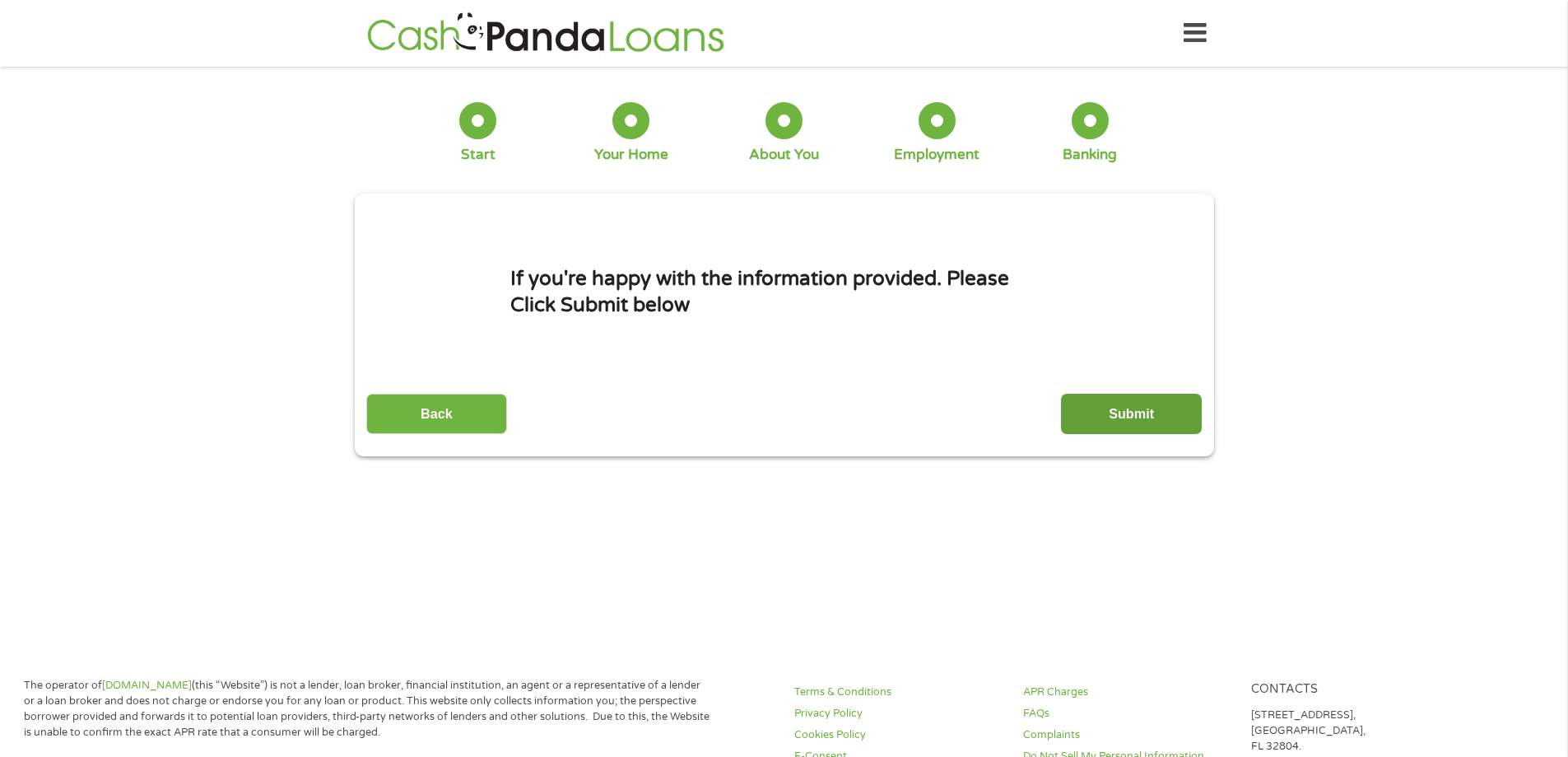
click at [1163, 408] on input "Submit" at bounding box center [1131, 414] width 141 height 40
